Goal: Task Accomplishment & Management: Use online tool/utility

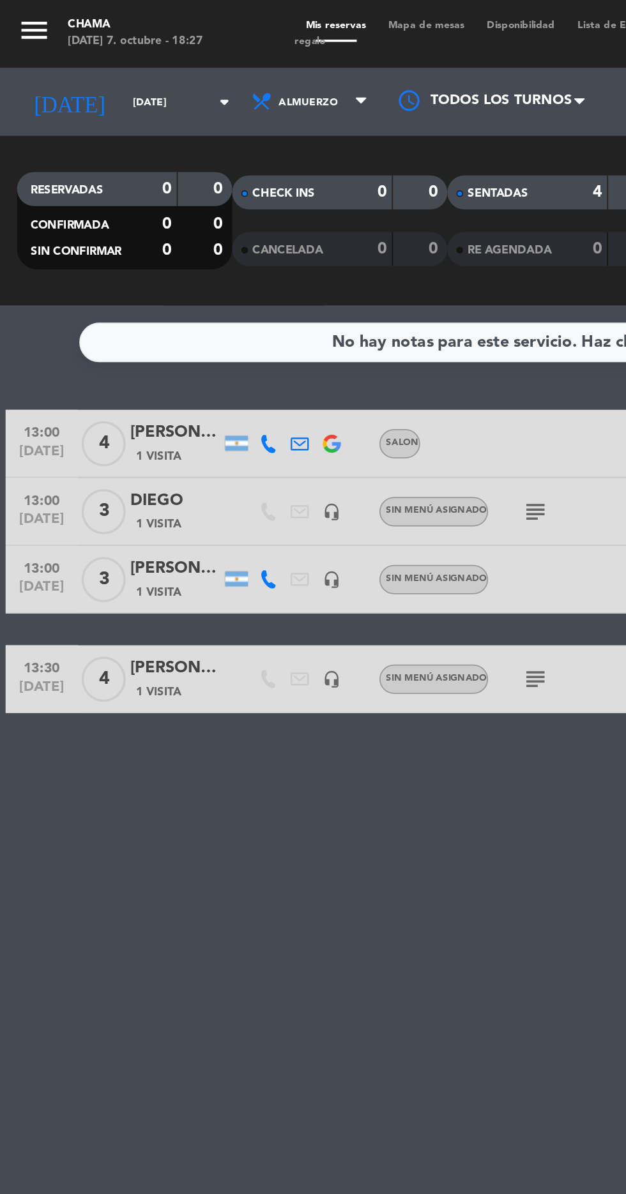
click at [89, 60] on input "[DATE]" at bounding box center [108, 58] width 80 height 20
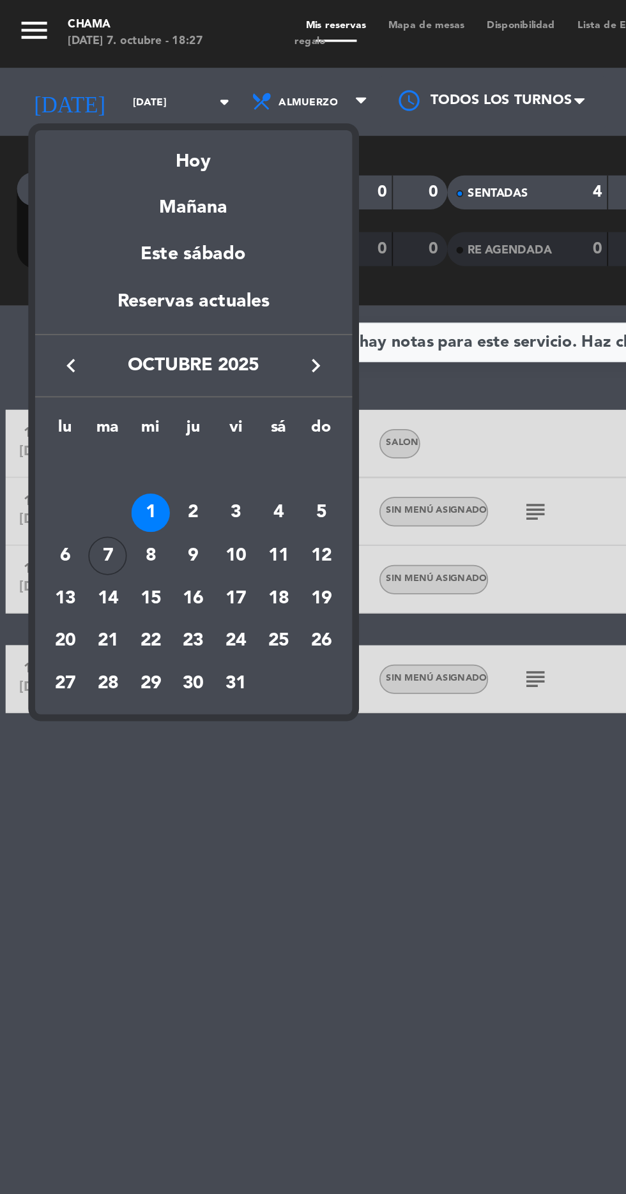
click at [61, 314] on div "7" at bounding box center [61, 314] width 22 height 22
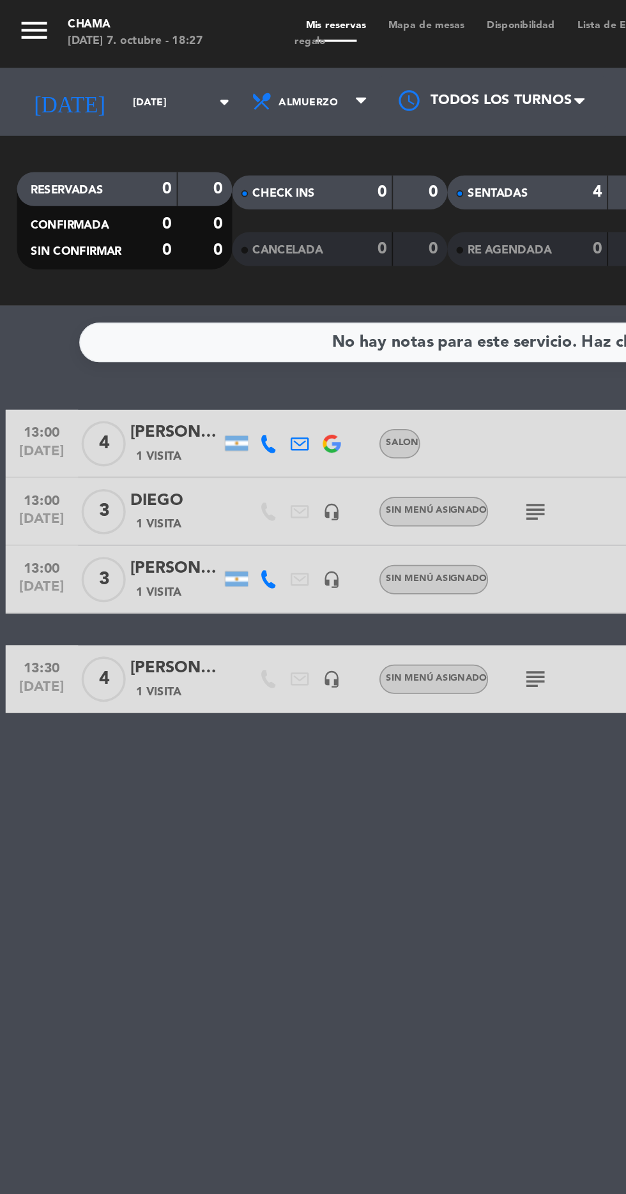
type input "[DATE]"
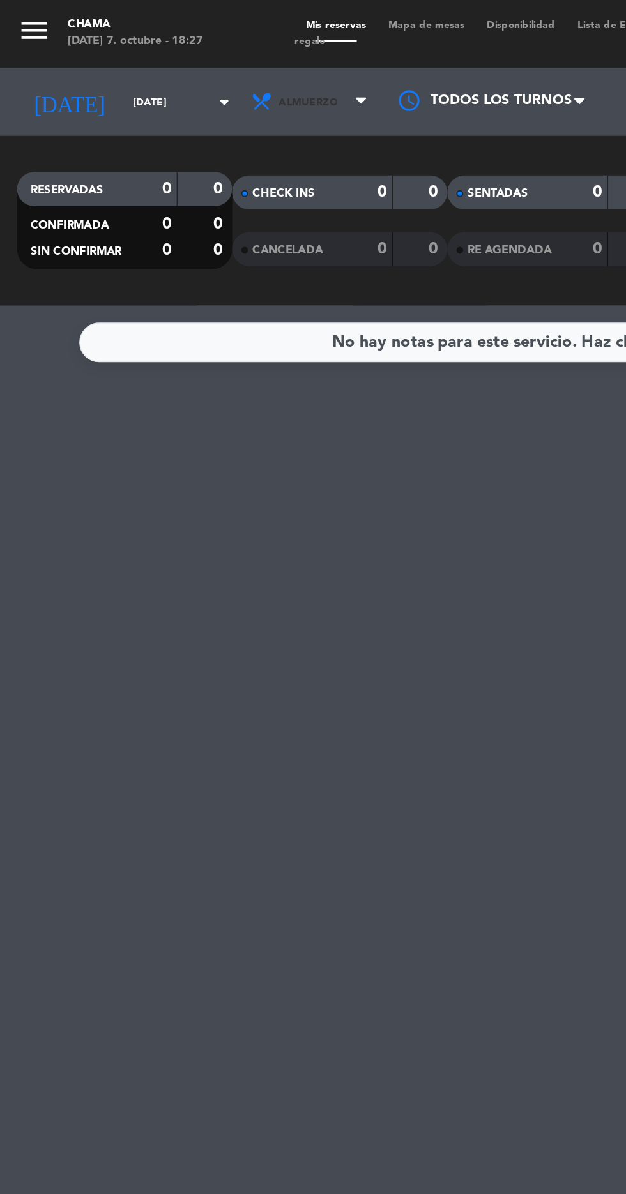
click at [157, 57] on span "Almuerzo" at bounding box center [173, 57] width 33 height 7
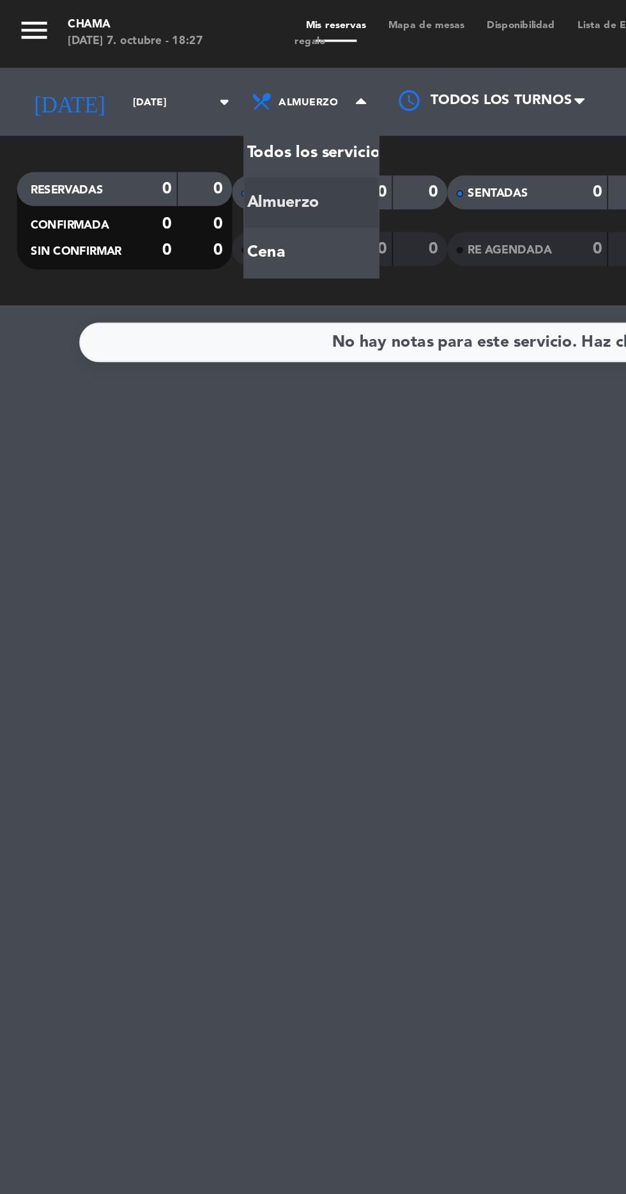
click at [170, 142] on div "menu CHAMA [DATE] 7. octubre - 18:27 Mis reservas Mapa de mesas Disponibilidad …" at bounding box center [313, 86] width 626 height 172
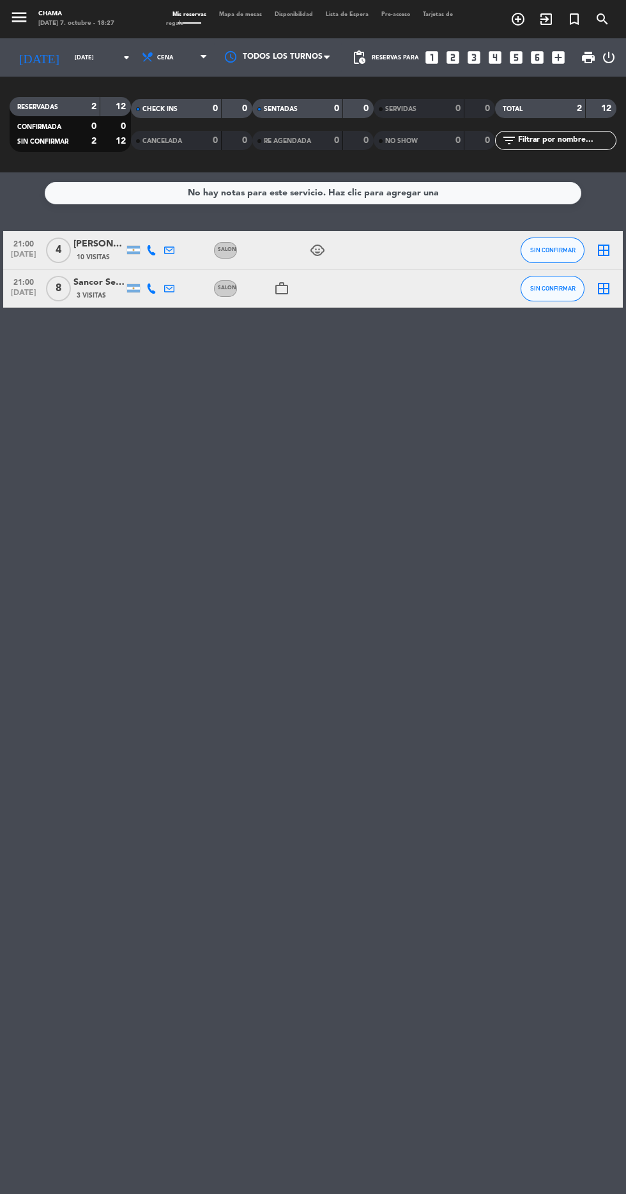
scroll to position [18, 0]
click at [599, 243] on icon "border_all" at bounding box center [603, 250] width 15 height 15
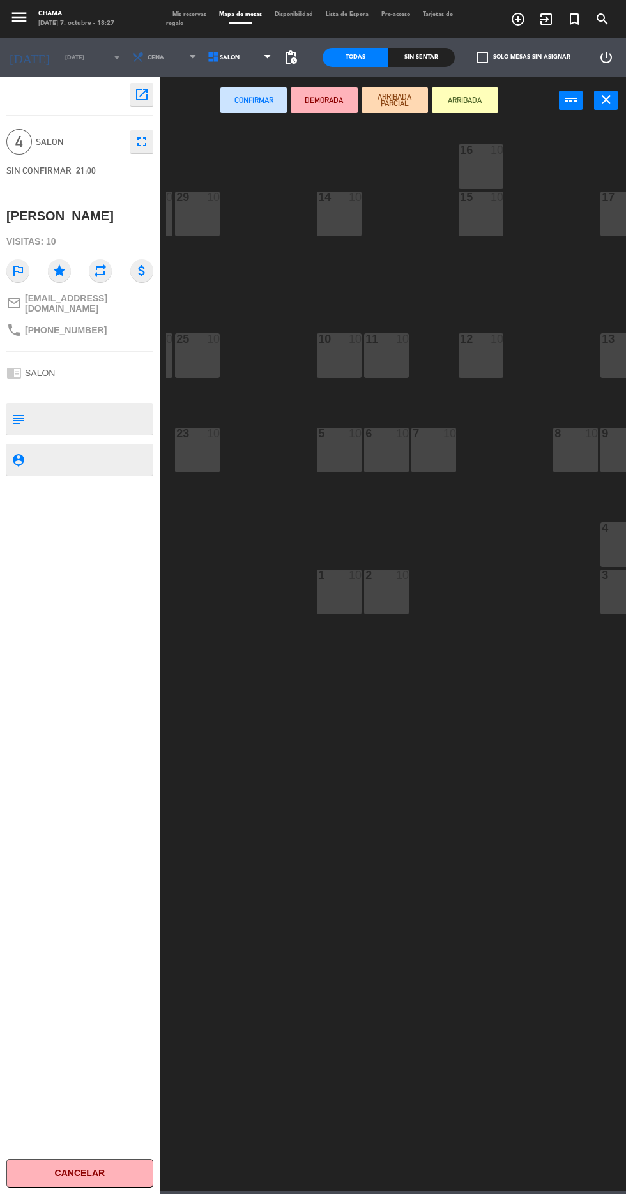
scroll to position [0, 325]
click at [471, 214] on div "15 10" at bounding box center [479, 214] width 45 height 45
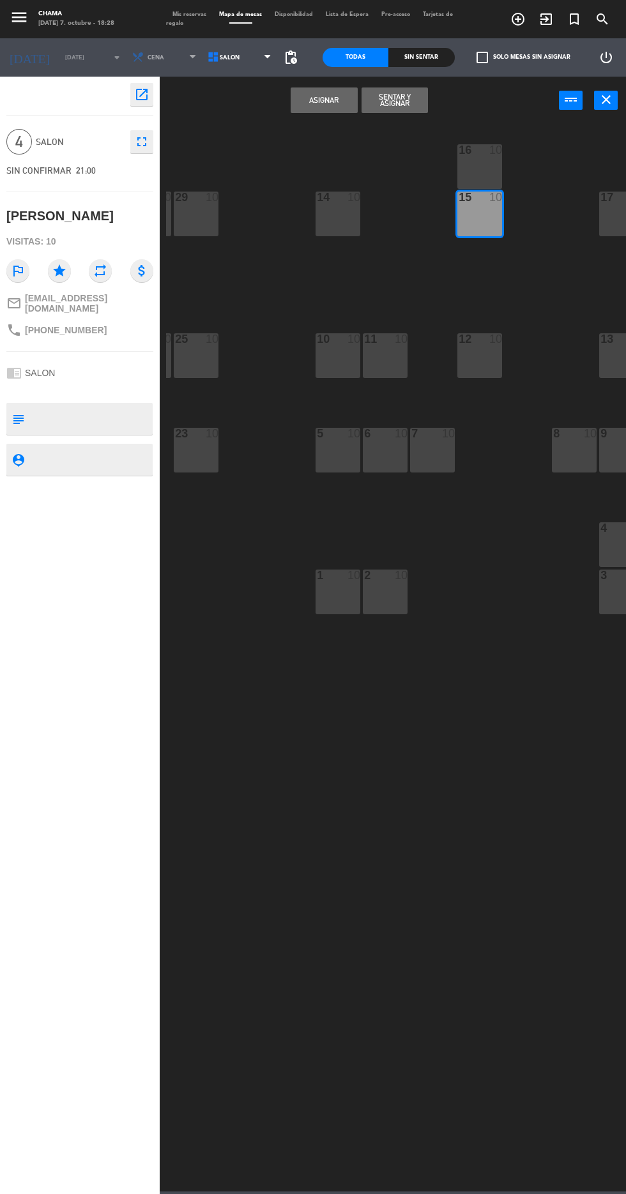
click at [484, 162] on div "16 10" at bounding box center [479, 166] width 45 height 45
click at [324, 100] on button "Asignar" at bounding box center [324, 100] width 66 height 26
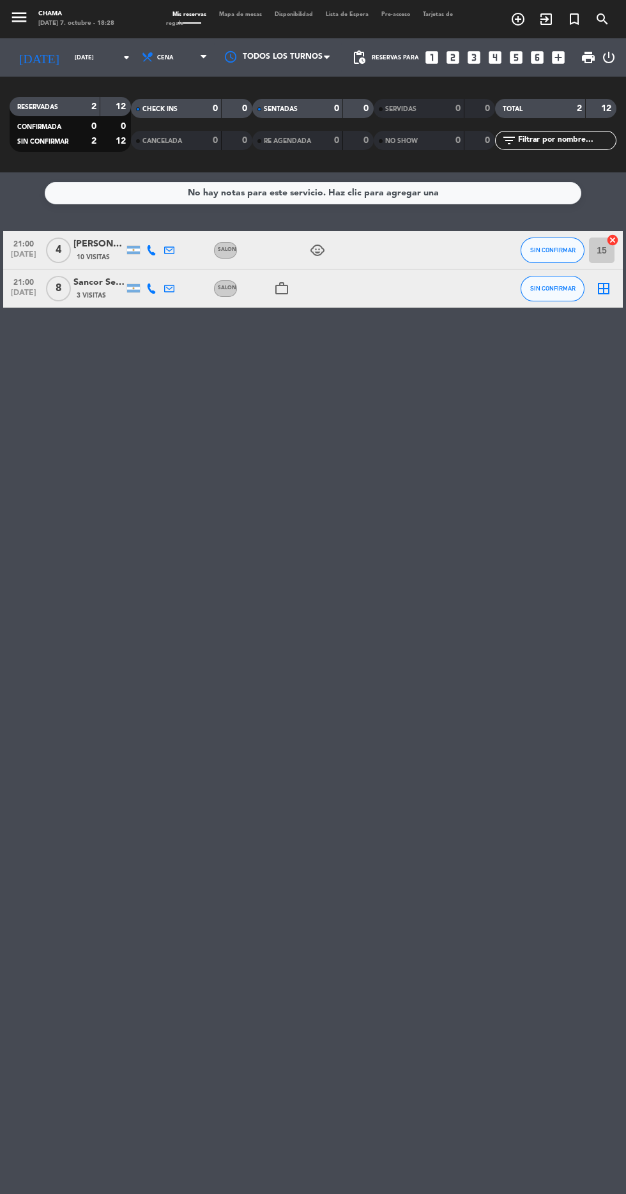
click at [603, 281] on icon "border_all" at bounding box center [603, 288] width 15 height 15
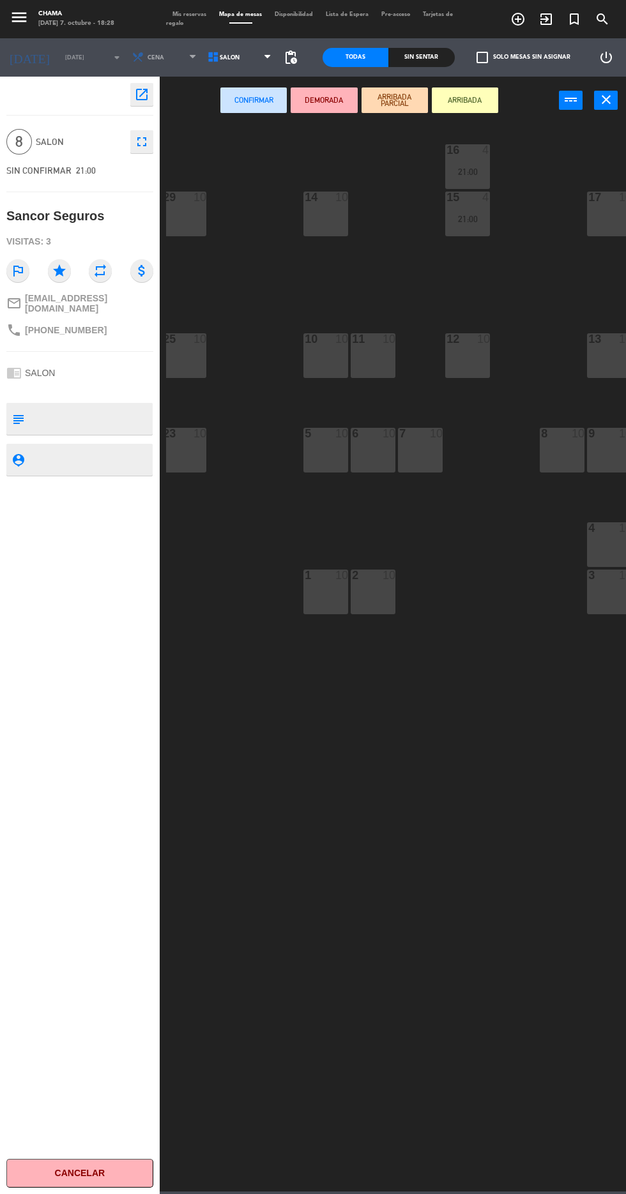
scroll to position [0, 330]
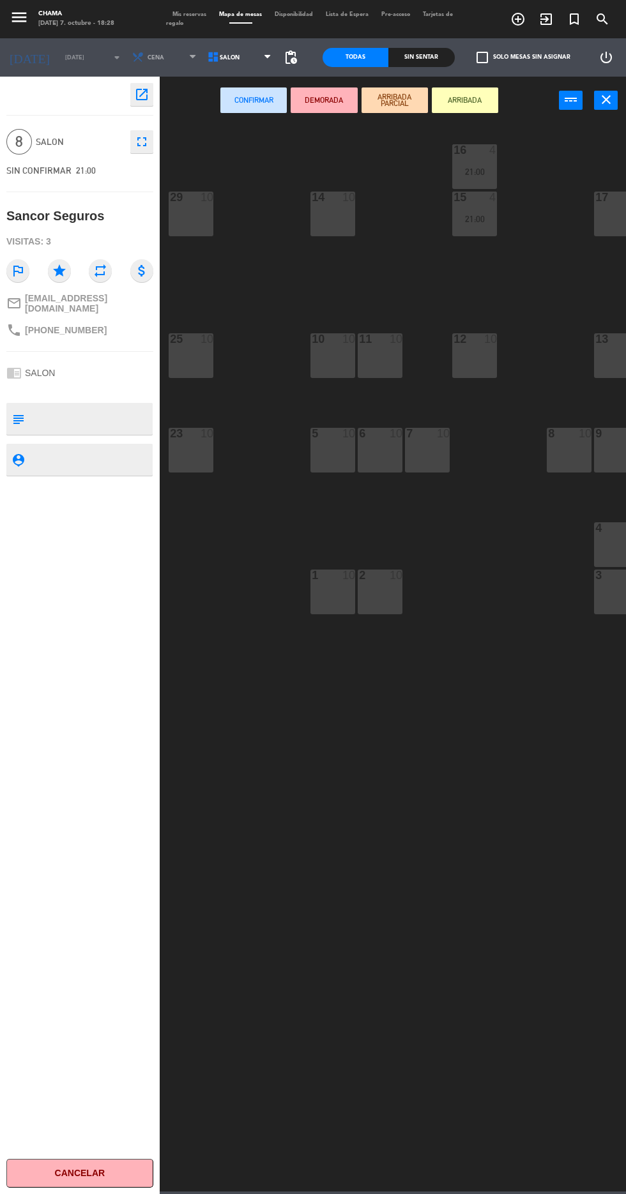
click at [331, 431] on div at bounding box center [332, 433] width 21 height 11
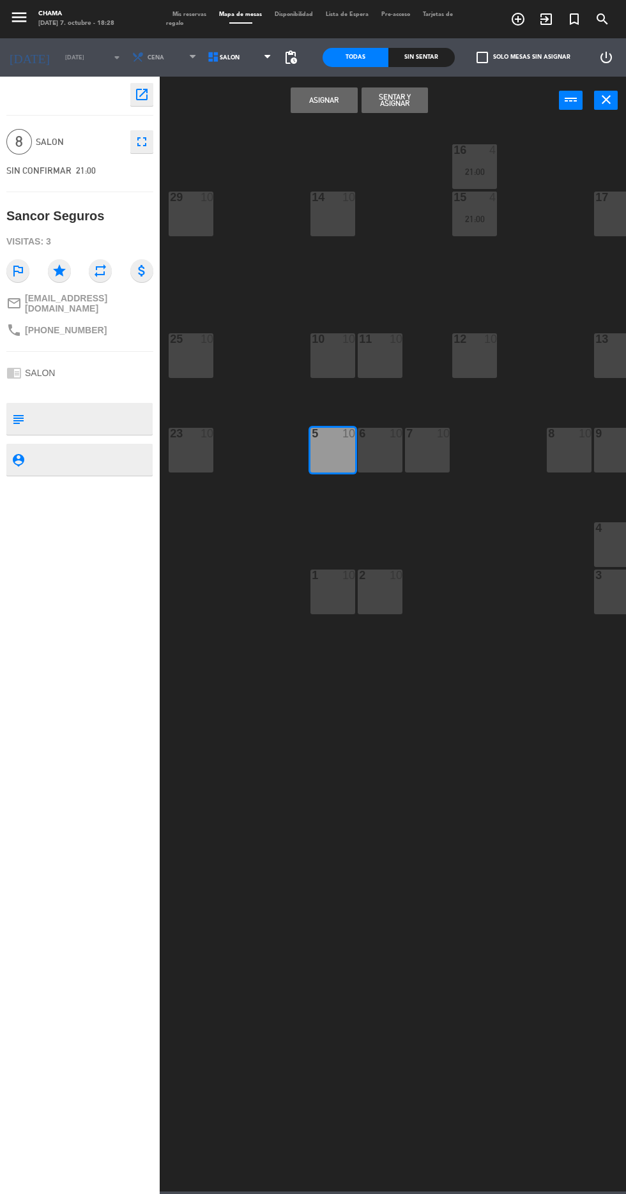
click at [359, 435] on div "6" at bounding box center [359, 433] width 1 height 11
click at [419, 434] on div at bounding box center [427, 433] width 21 height 11
click at [564, 458] on div "8 10" at bounding box center [569, 450] width 45 height 45
click at [308, 93] on button "Asignar" at bounding box center [324, 100] width 66 height 26
